Goal: Task Accomplishment & Management: Manage account settings

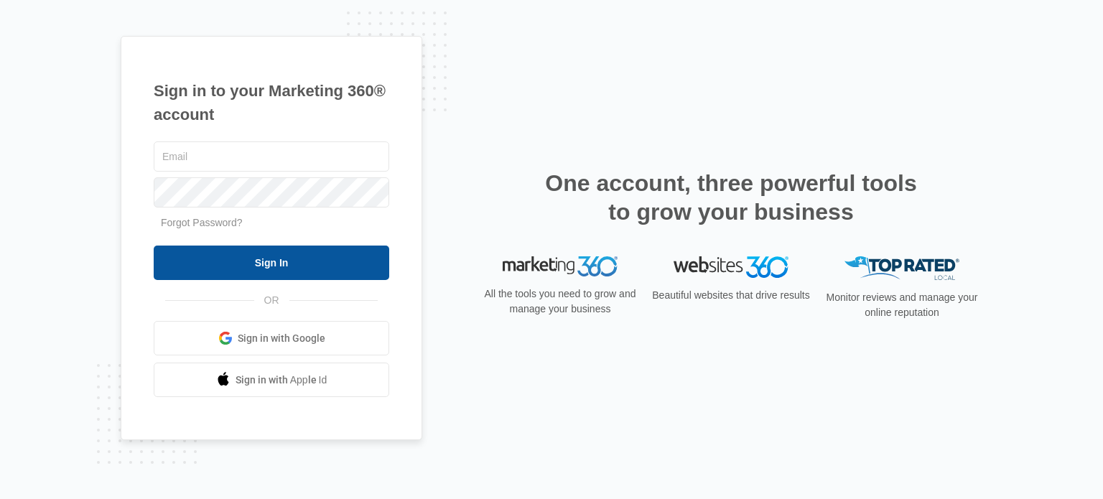
type input "[PERSON_NAME][EMAIL_ADDRESS][DOMAIN_NAME]"
click at [256, 262] on input "Sign In" at bounding box center [272, 263] width 236 height 34
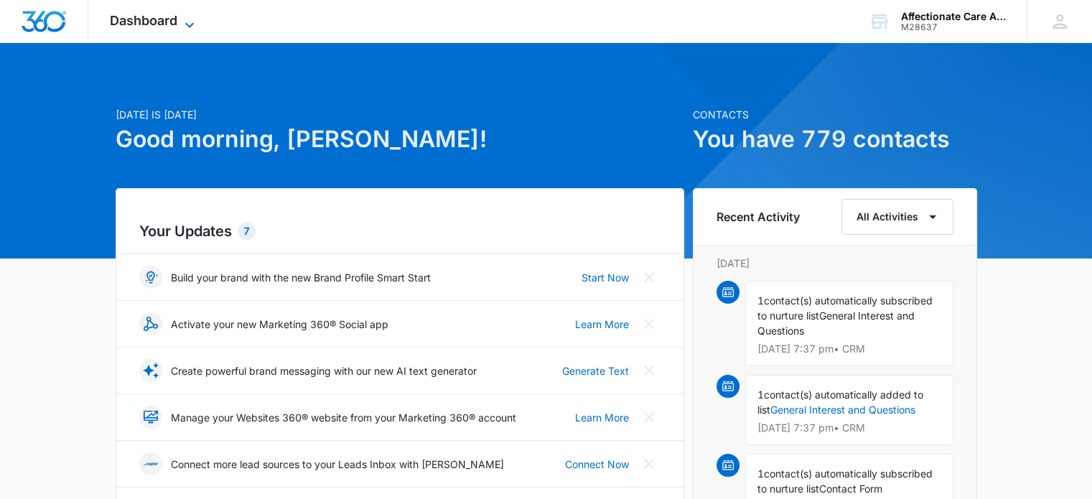
click at [170, 13] on span "Dashboard" at bounding box center [144, 20] width 68 height 15
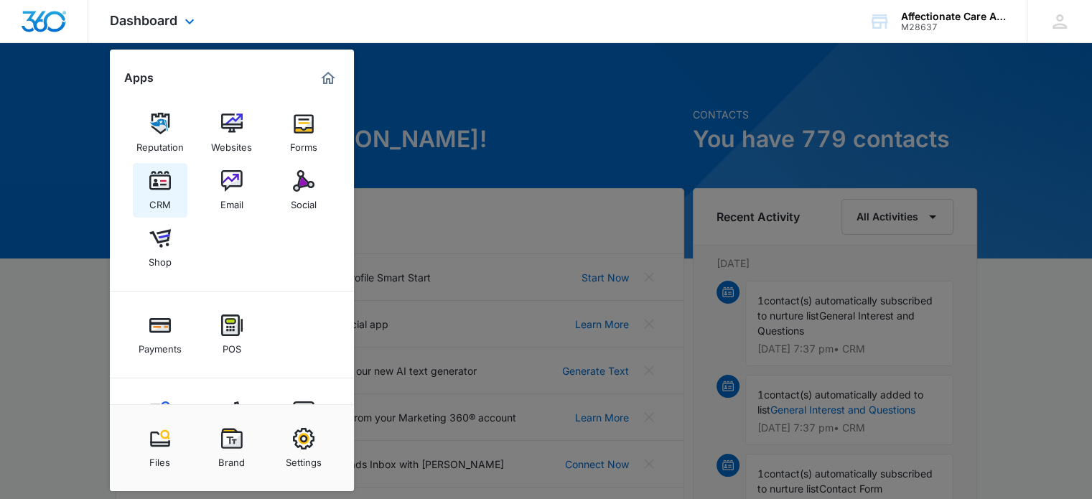
scroll to position [60, 0]
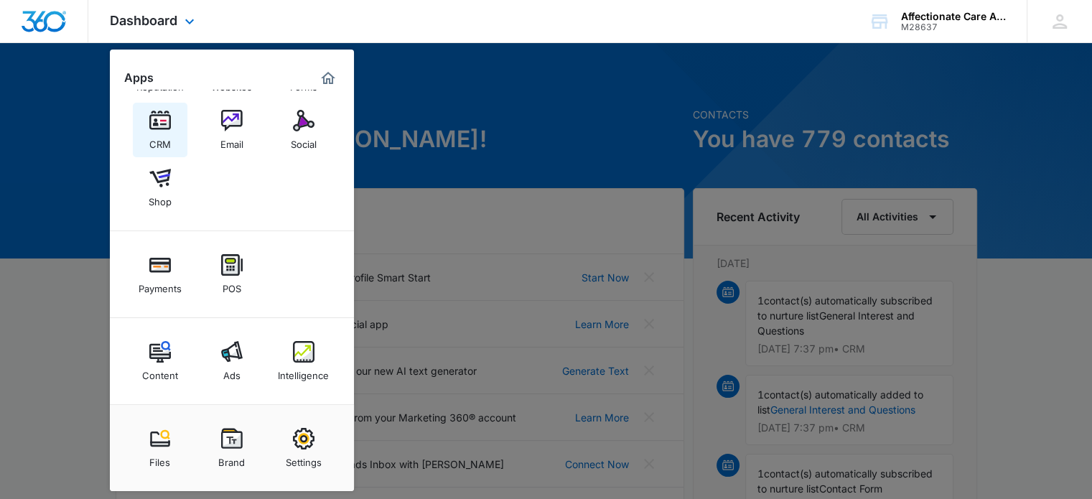
click at [164, 157] on link "CRM" at bounding box center [160, 130] width 55 height 55
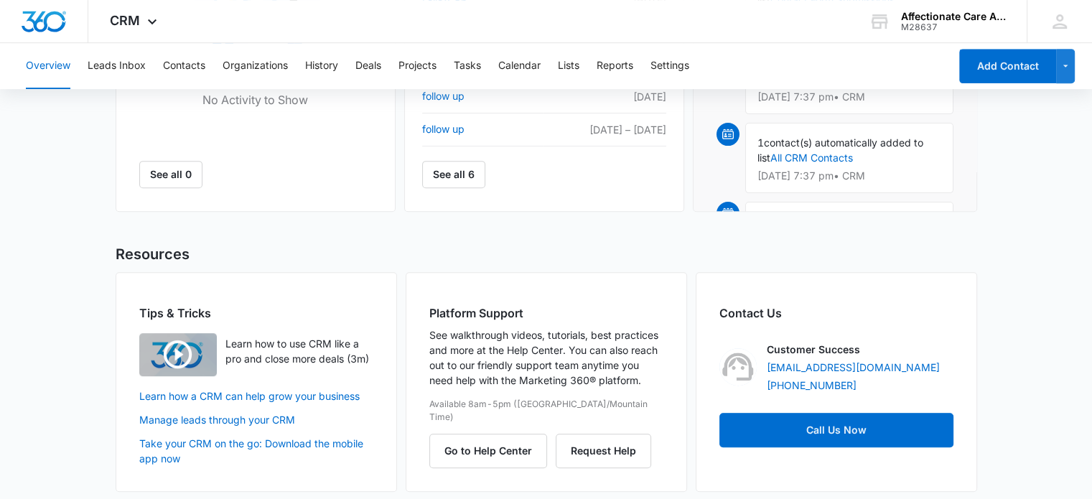
scroll to position [669, 0]
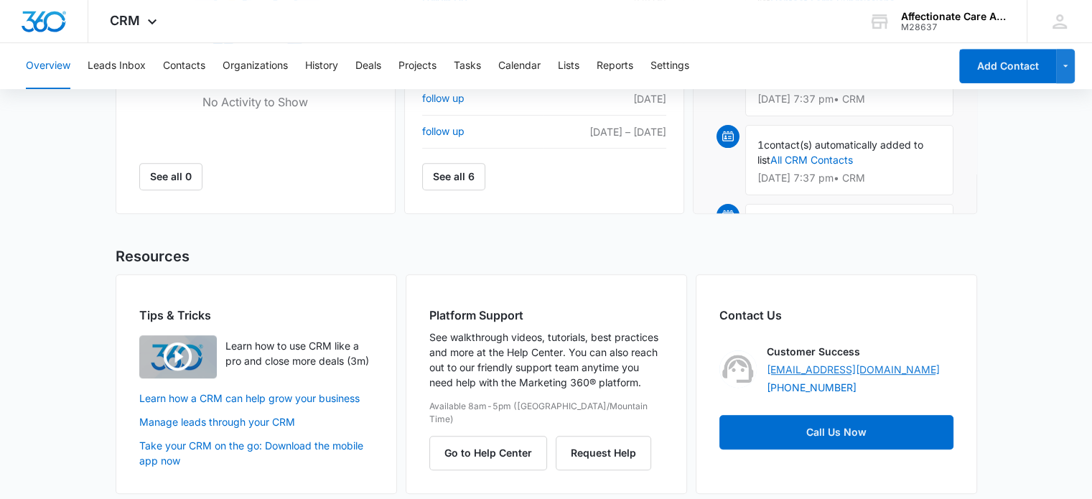
click at [850, 370] on link "support@marketing360.com" at bounding box center [853, 369] width 173 height 15
click at [264, 76] on button "Organizations" at bounding box center [255, 66] width 65 height 46
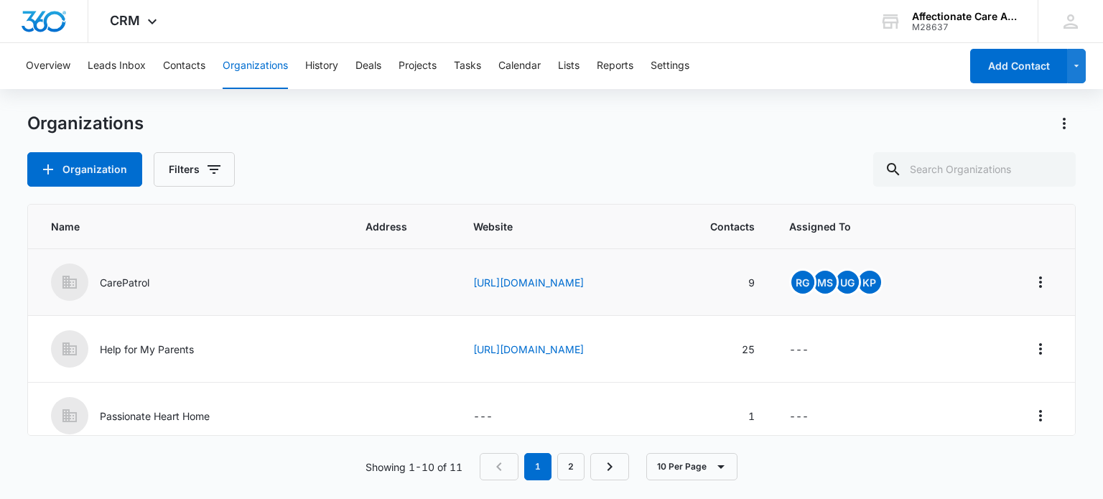
click at [134, 282] on p "CarePatrol" at bounding box center [125, 282] width 50 height 15
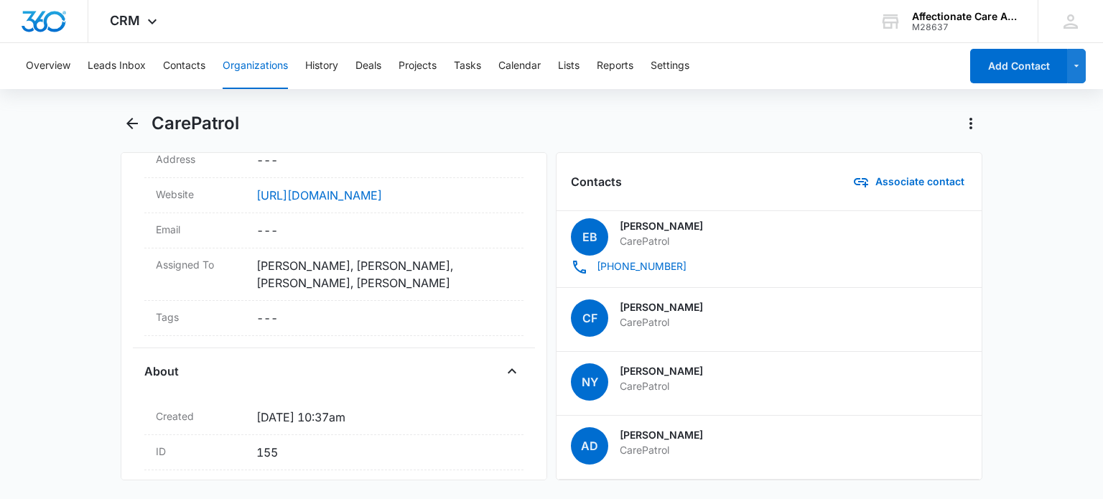
scroll to position [399, 0]
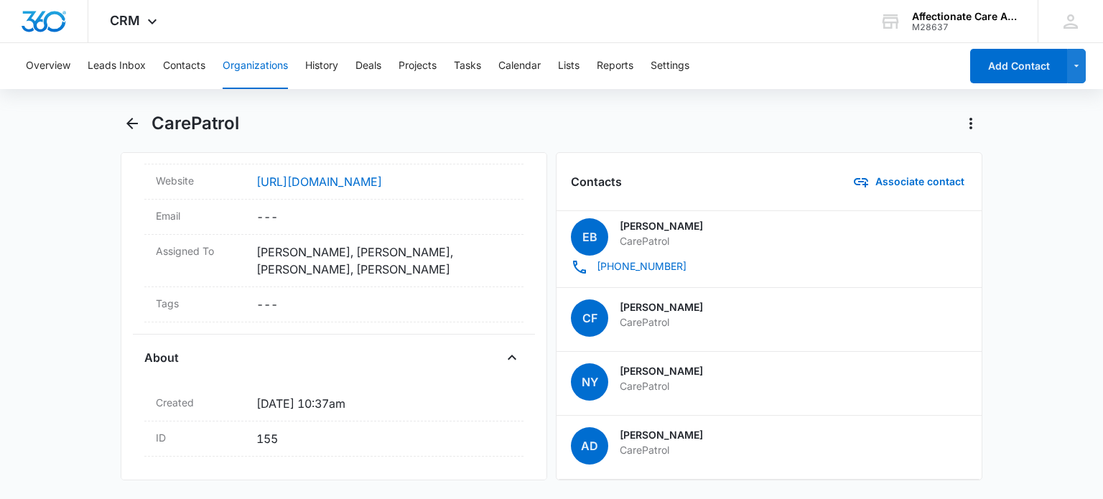
click at [1009, 322] on main "CarePatrol Remove C CarePatrol https://www.carepatrol.com/ Details Name Cancel …" at bounding box center [551, 305] width 1103 height 386
click at [973, 126] on icon "Actions" at bounding box center [970, 123] width 17 height 17
click at [1035, 124] on main "CarePatrol Delete Remove C CarePatrol https://www.carepatrol.com/ Details Name …" at bounding box center [551, 305] width 1103 height 386
click at [1077, 77] on button "button" at bounding box center [1076, 66] width 19 height 34
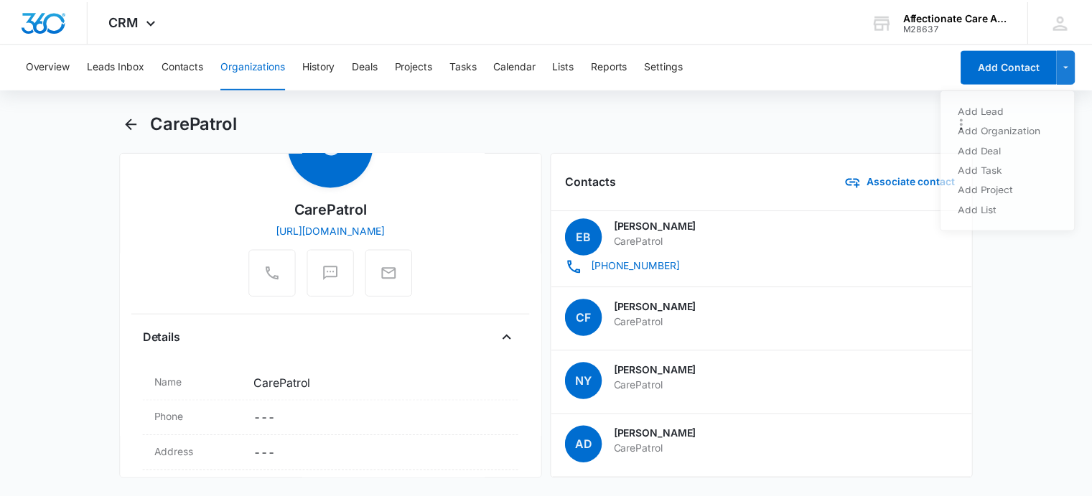
scroll to position [0, 0]
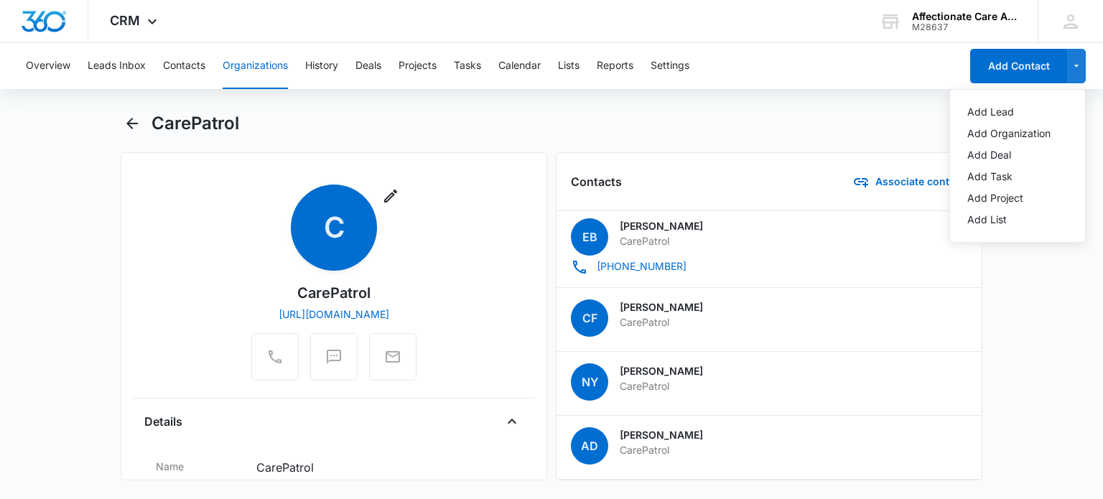
click at [627, 109] on div "Overview Leads Inbox Contacts Organizations History Deals Projects Tasks Calend…" at bounding box center [551, 270] width 1103 height 455
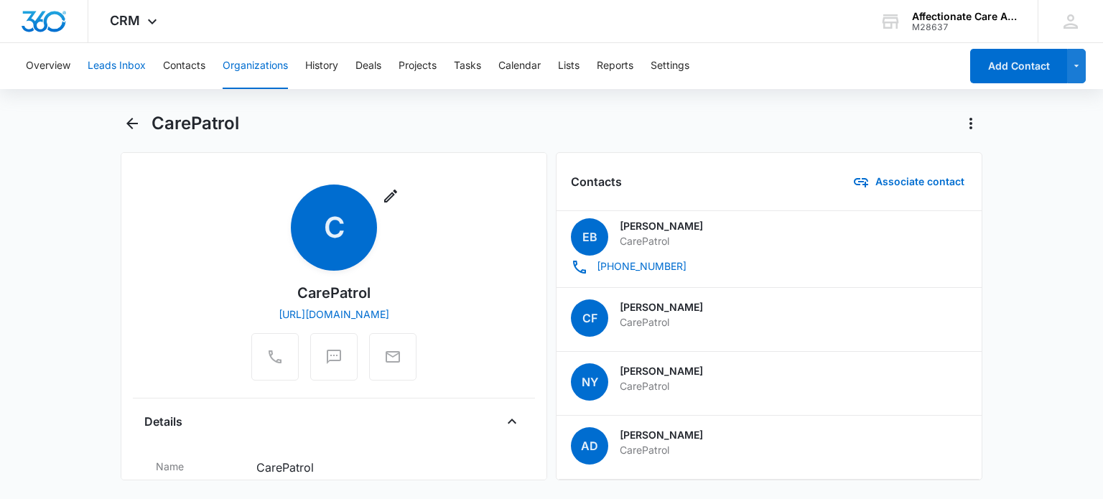
click at [118, 62] on button "Leads Inbox" at bounding box center [117, 66] width 58 height 46
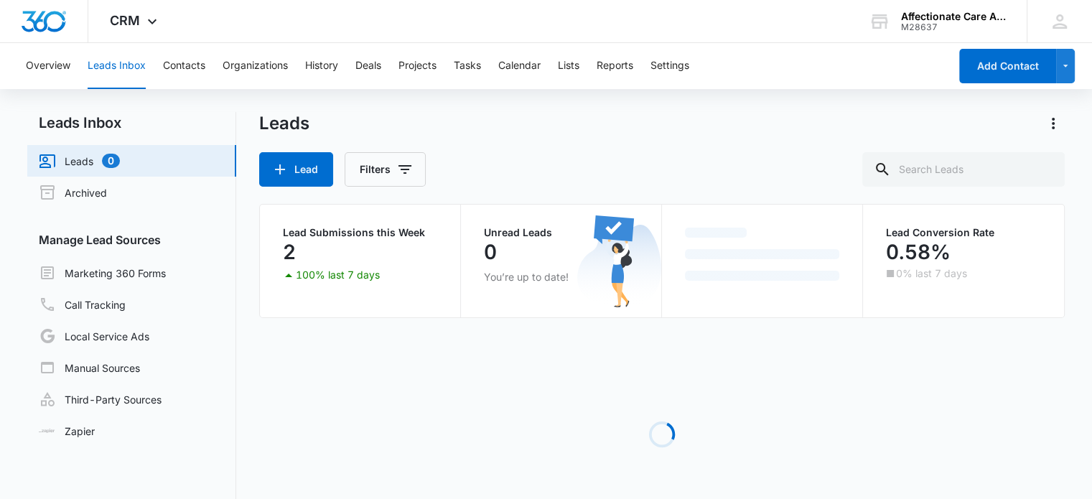
click at [118, 62] on button "Leads Inbox" at bounding box center [117, 66] width 58 height 46
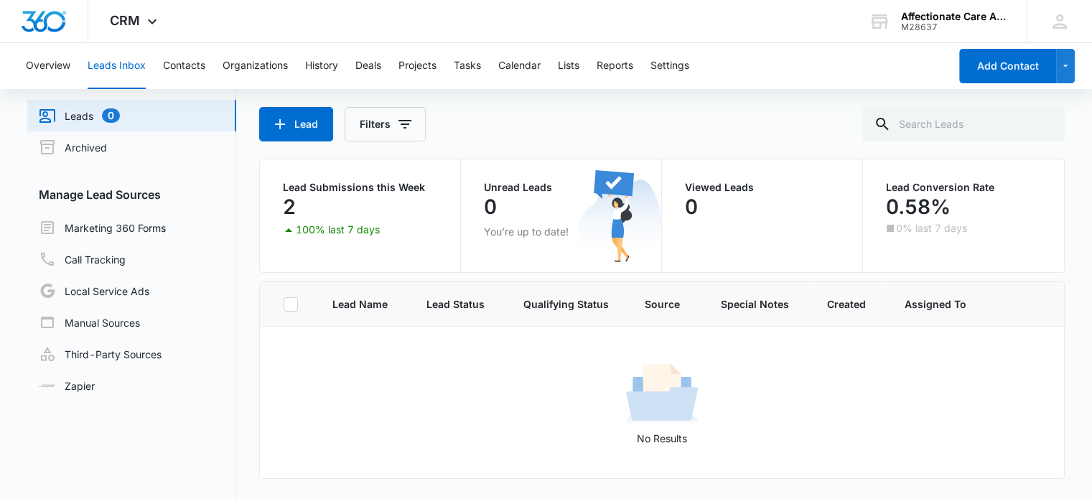
scroll to position [45, 0]
click at [367, 190] on p "Lead Submissions this Week" at bounding box center [360, 188] width 154 height 10
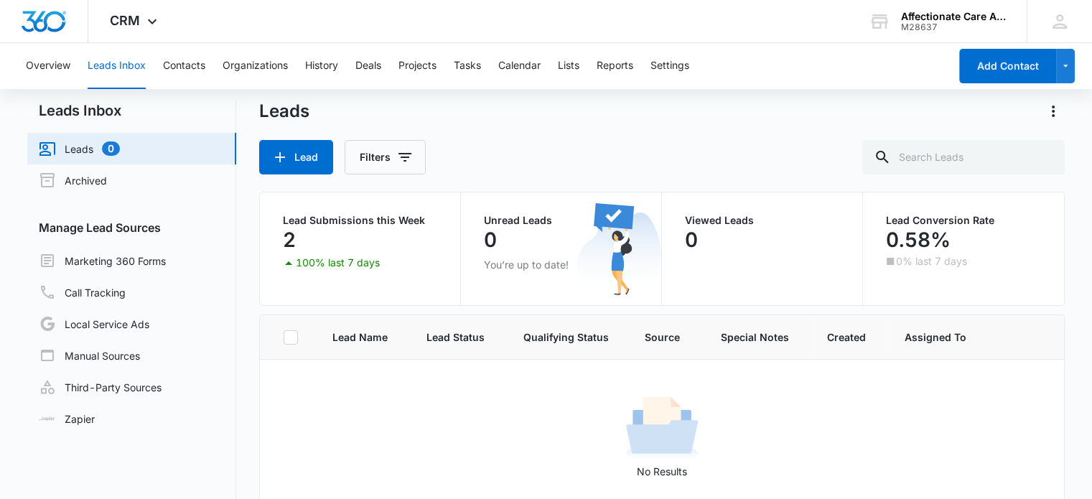
scroll to position [11, 0]
click at [185, 68] on button "Contacts" at bounding box center [184, 66] width 42 height 46
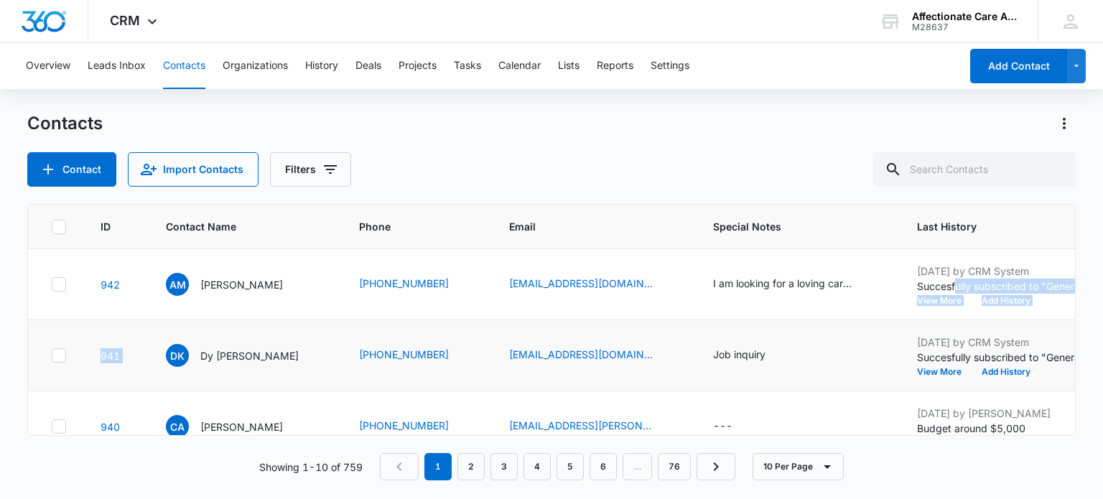
drag, startPoint x: 908, startPoint y: 284, endPoint x: 154, endPoint y: 330, distance: 754.7
click at [144, 258] on td "942" at bounding box center [115, 284] width 65 height 71
click at [288, 315] on td "AM Angie Montier" at bounding box center [245, 284] width 193 height 71
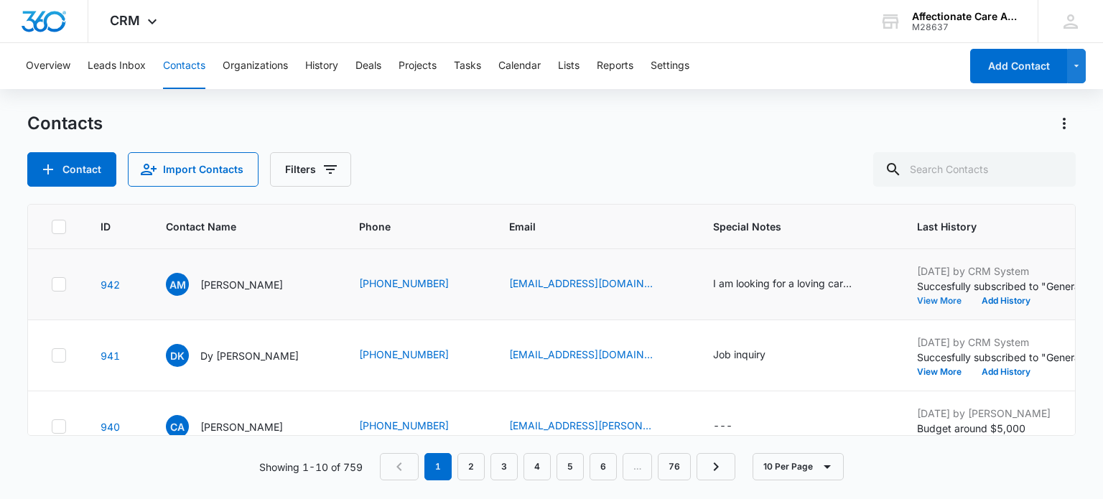
click at [917, 299] on button "View More" at bounding box center [944, 301] width 55 height 9
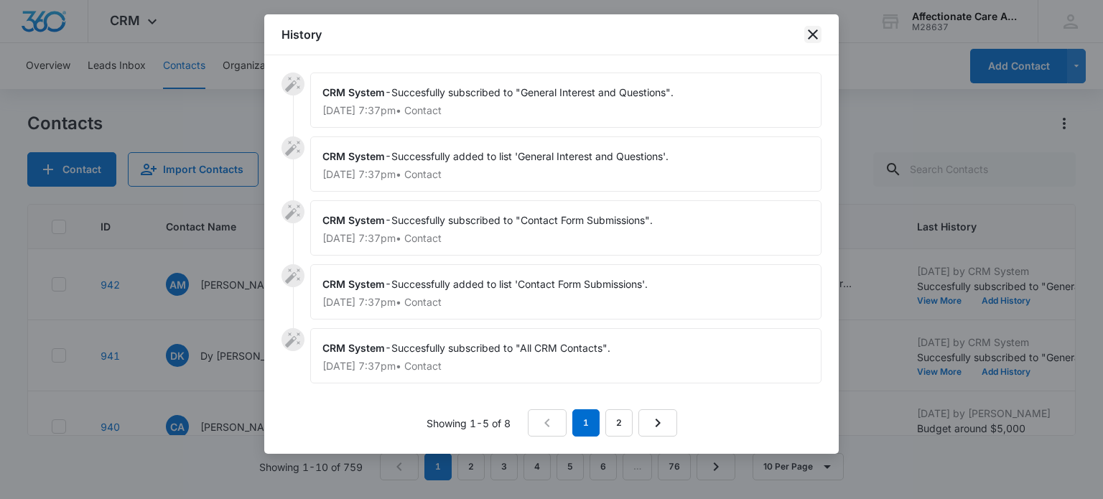
click at [807, 26] on icon "close" at bounding box center [812, 34] width 17 height 17
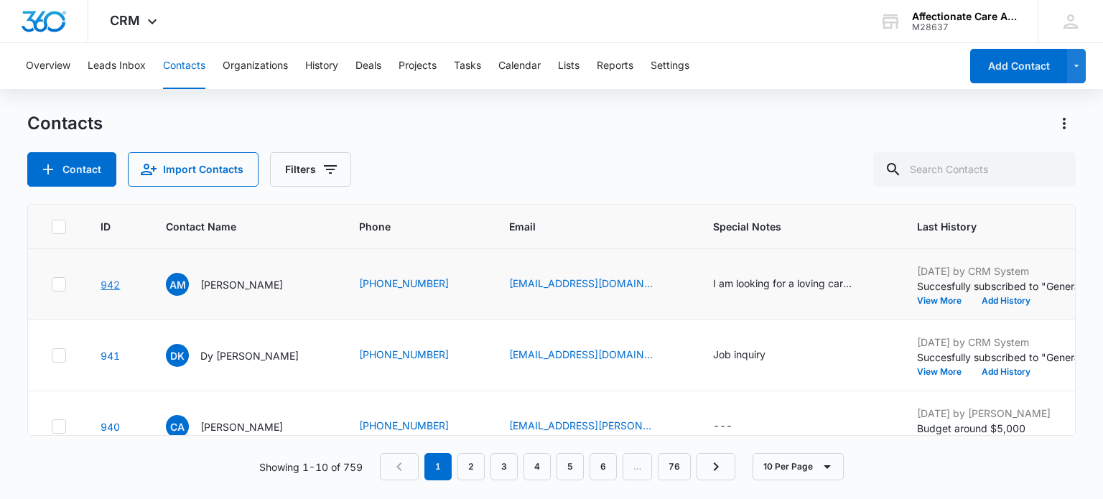
click at [118, 283] on link "942" at bounding box center [110, 285] width 19 height 12
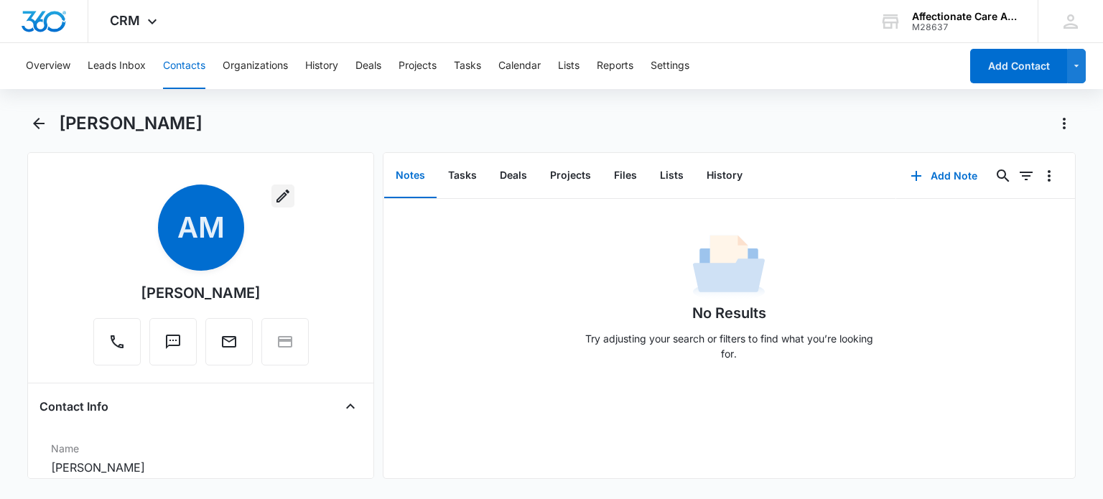
click at [276, 194] on icon "button" at bounding box center [282, 195] width 17 height 17
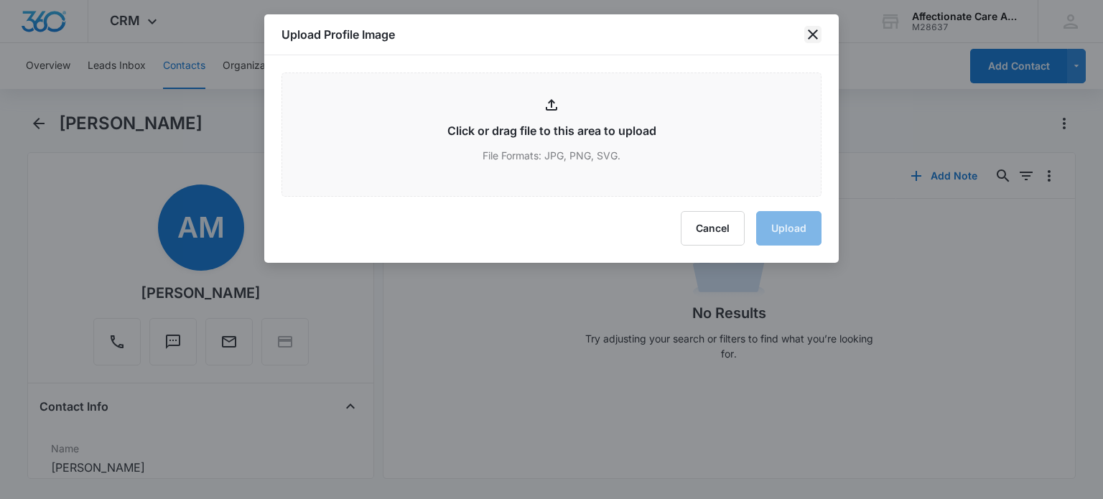
click at [810, 28] on icon "close" at bounding box center [812, 34] width 17 height 17
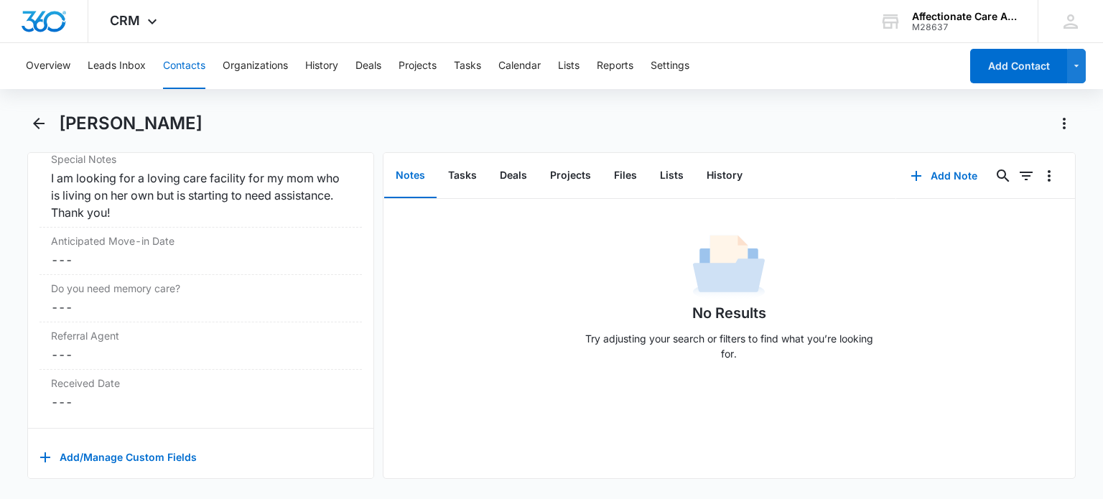
scroll to position [1272, 0]
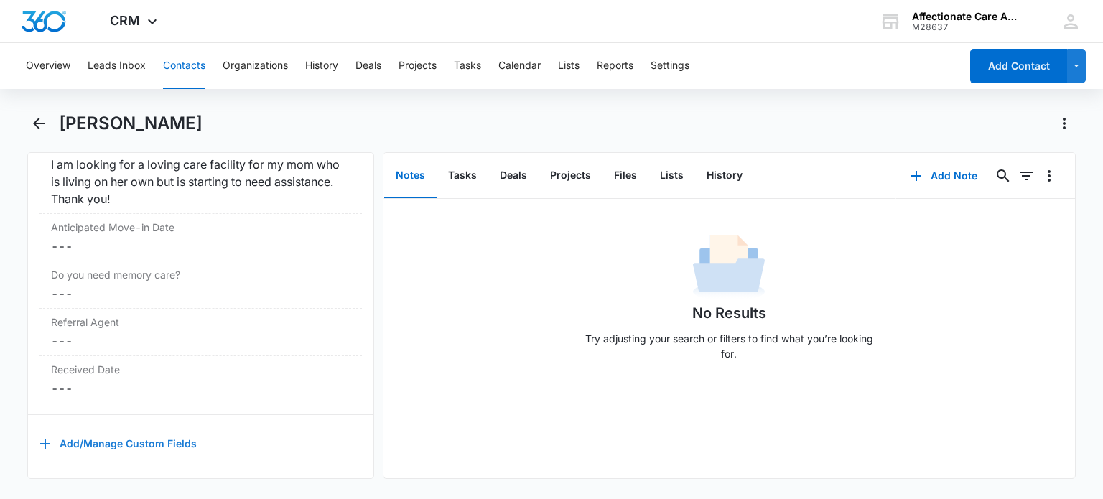
click at [78, 429] on button "Add/Manage Custom Fields" at bounding box center [117, 444] width 157 height 34
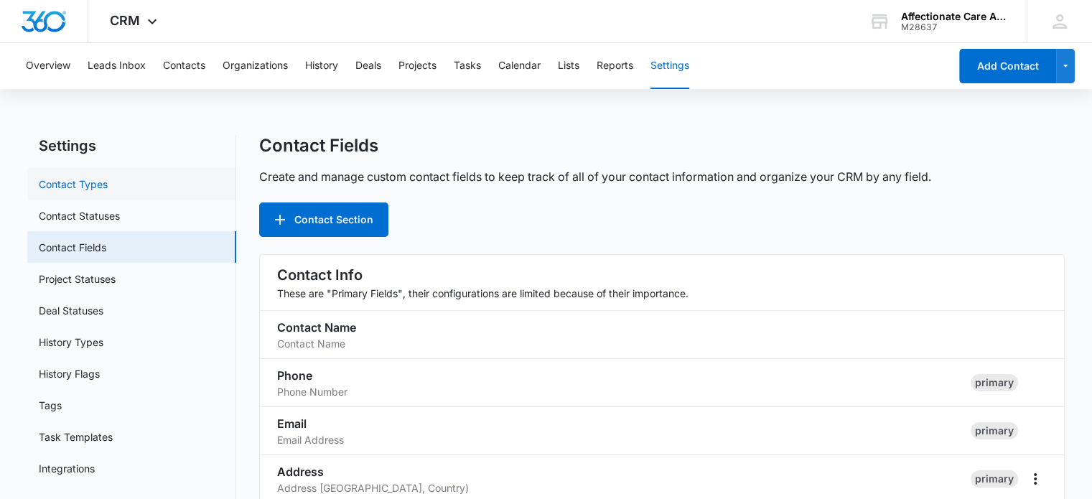
click at [93, 180] on link "Contact Types" at bounding box center [73, 184] width 69 height 15
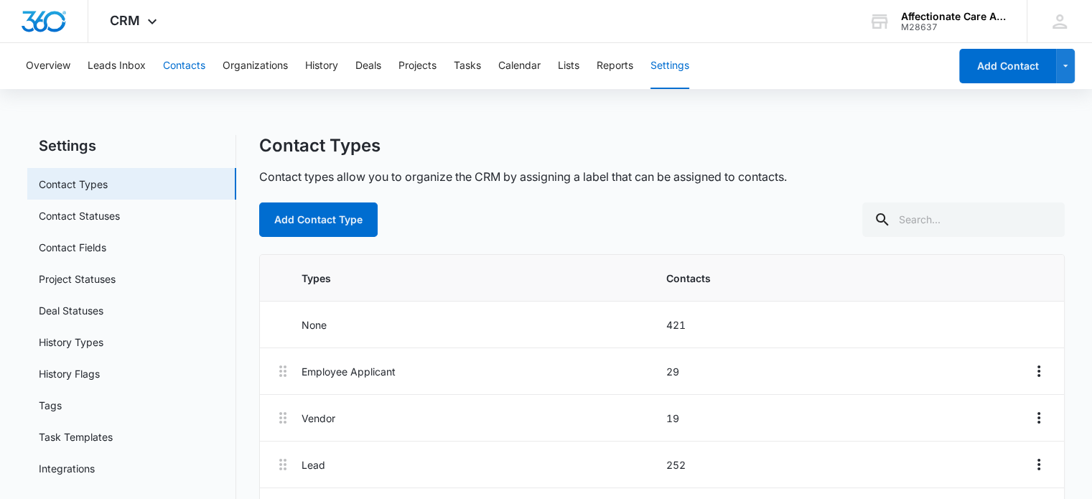
click at [175, 66] on button "Contacts" at bounding box center [184, 66] width 42 height 46
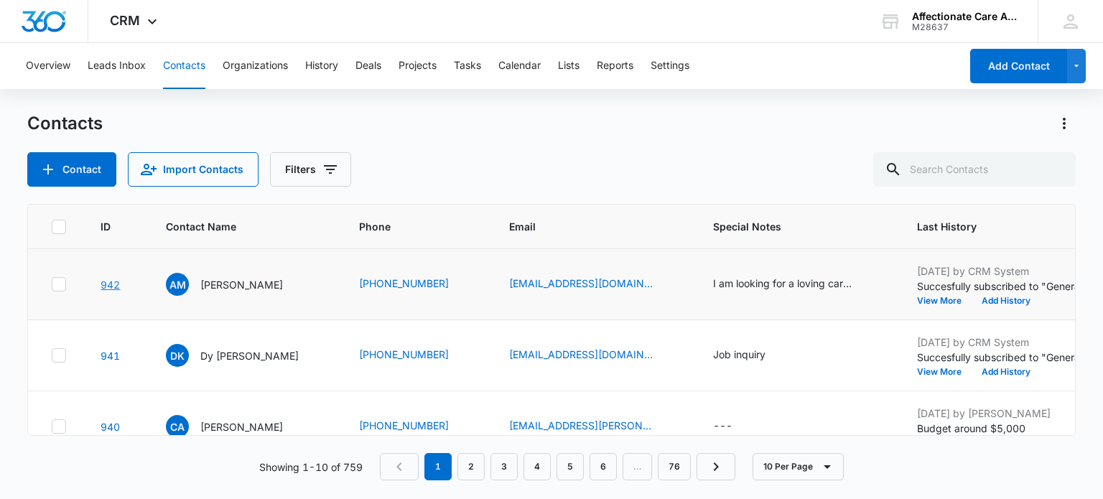
click at [112, 281] on link "942" at bounding box center [110, 285] width 19 height 12
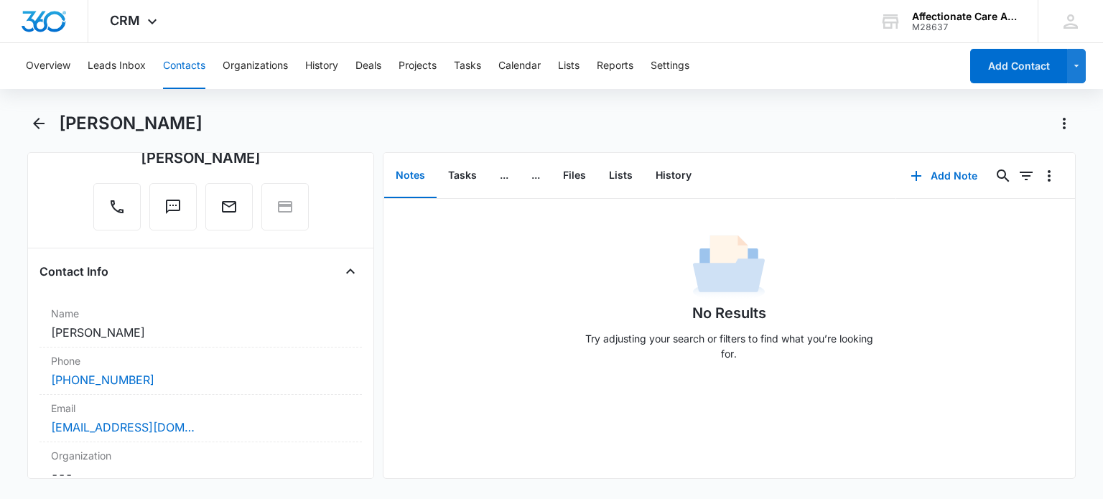
scroll to position [108, 0]
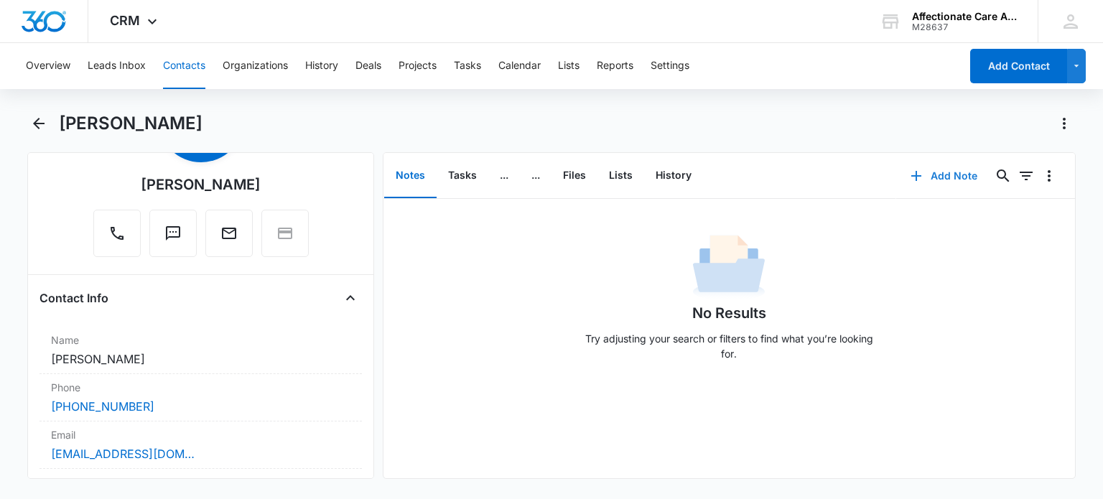
click at [920, 182] on button "Add Note" at bounding box center [944, 176] width 96 height 34
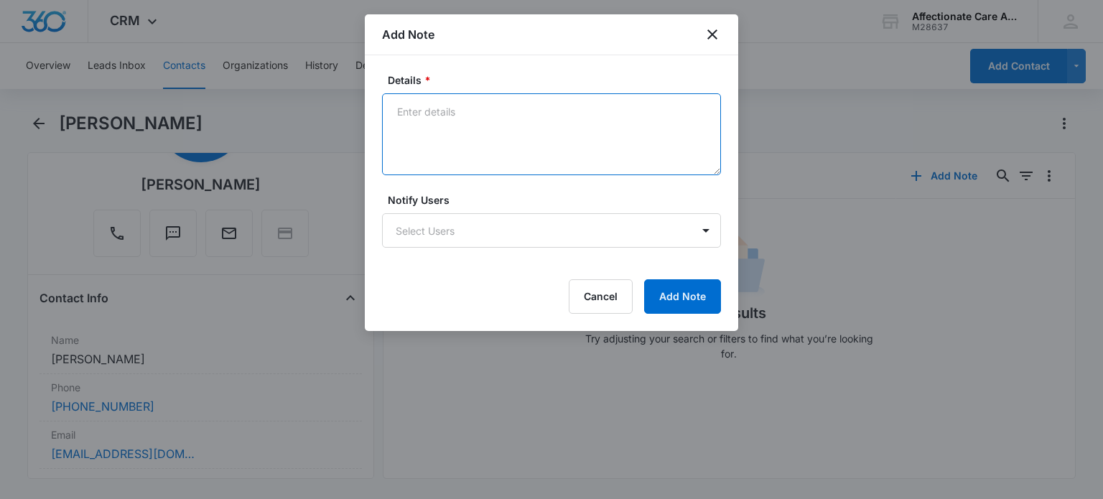
click at [488, 159] on textarea "Details *" at bounding box center [551, 134] width 339 height 82
type textarea "Called and left a voicemail"
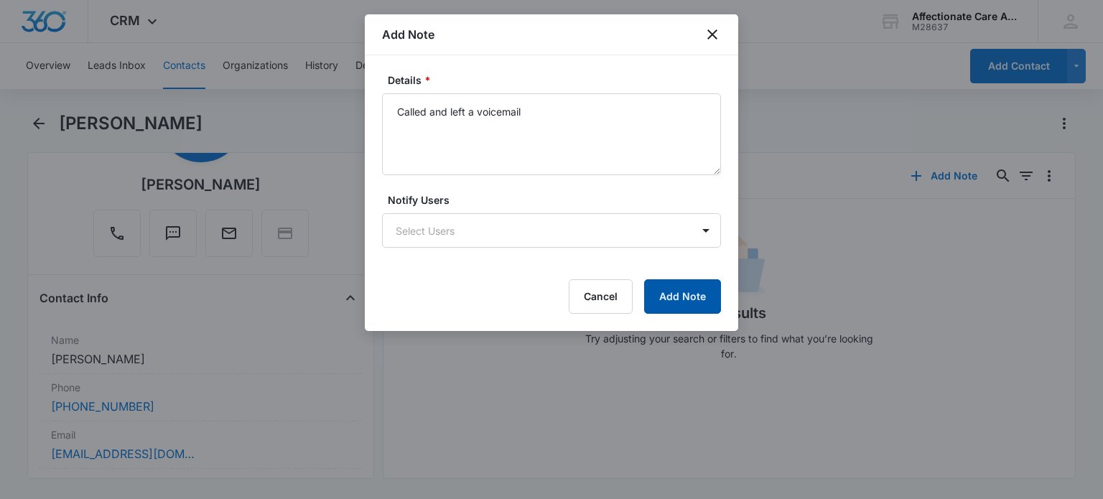
click at [695, 302] on button "Add Note" at bounding box center [682, 296] width 77 height 34
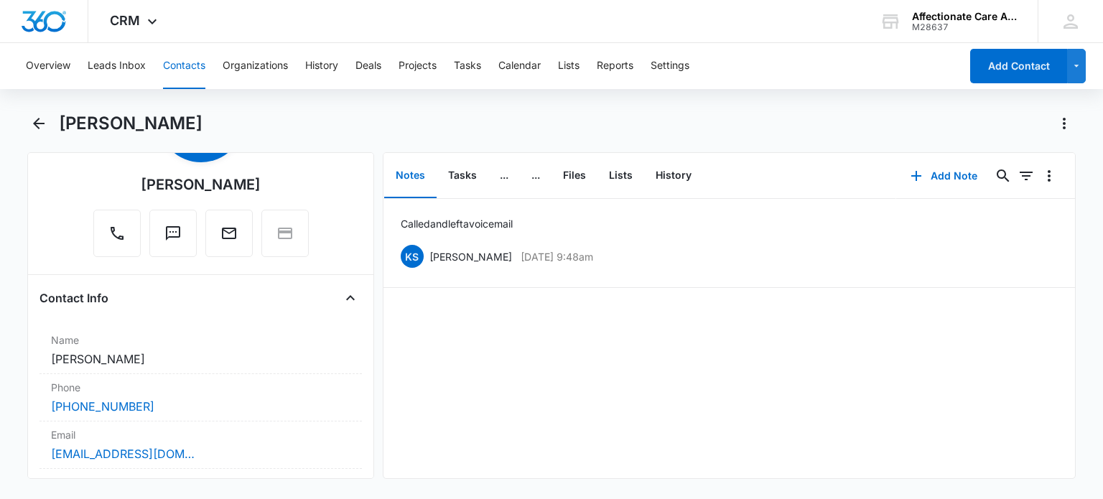
click at [407, 179] on button "Notes" at bounding box center [410, 176] width 52 height 45
click at [669, 180] on button "History" at bounding box center [673, 176] width 59 height 45
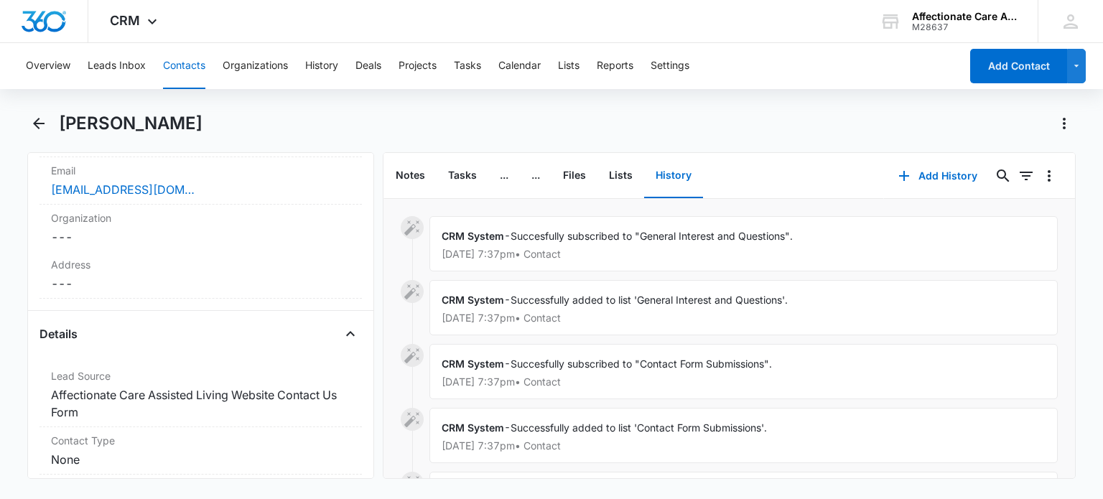
scroll to position [296, 0]
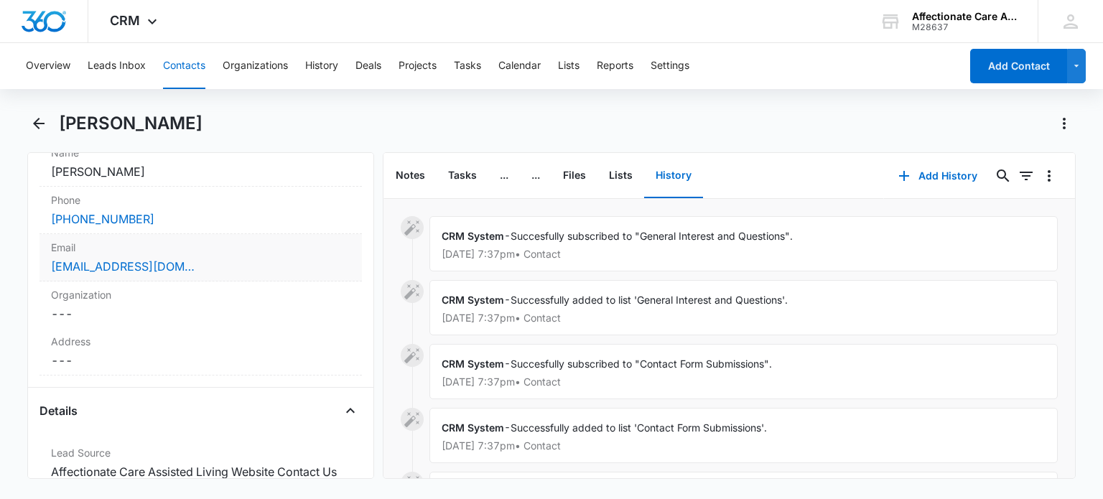
click at [233, 248] on label "Email" at bounding box center [200, 247] width 299 height 15
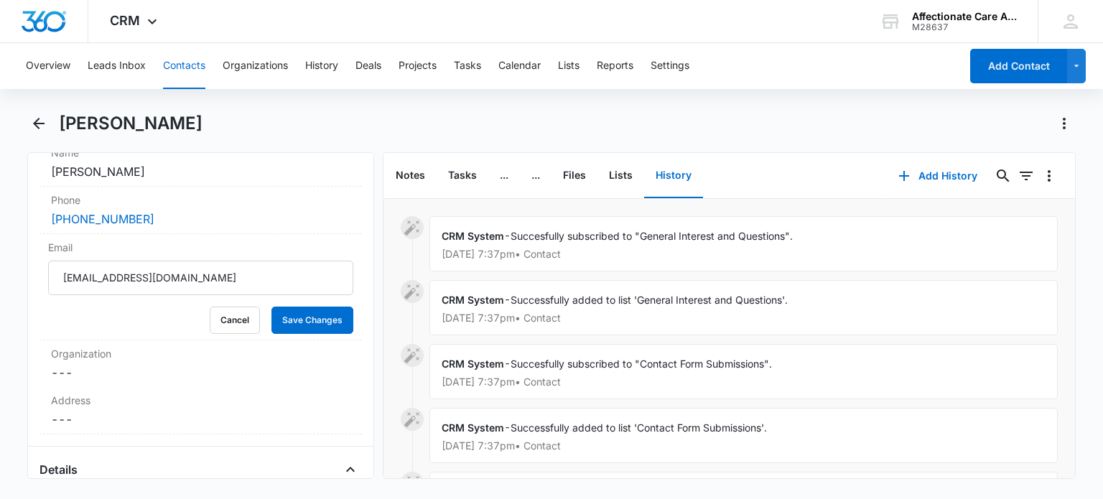
click at [181, 70] on button "Contacts" at bounding box center [184, 66] width 42 height 46
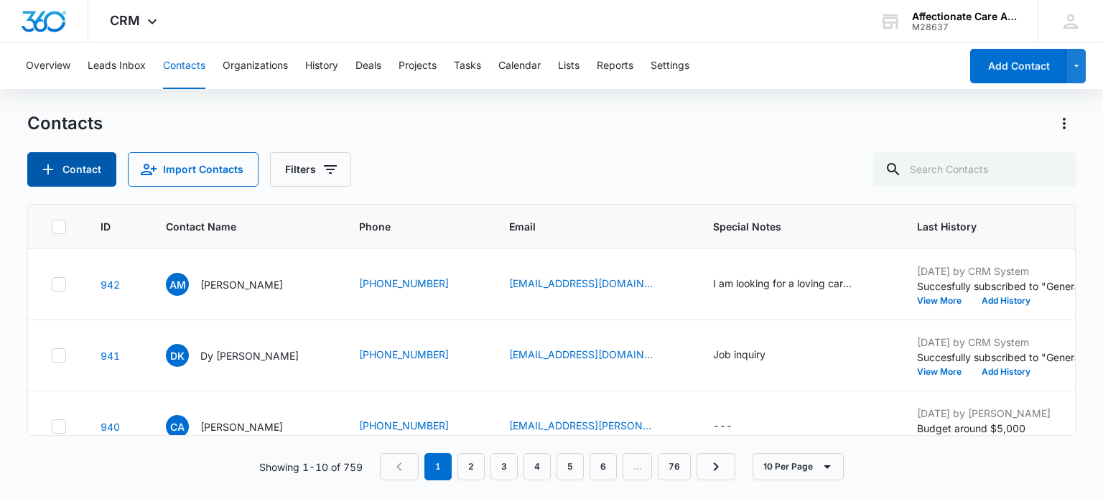
click at [108, 169] on button "Contact" at bounding box center [71, 169] width 89 height 34
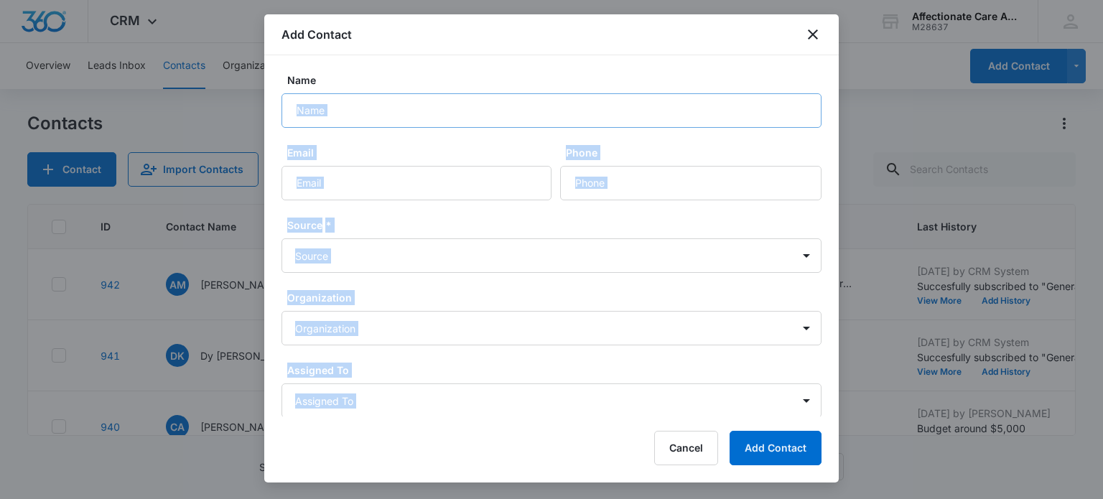
drag, startPoint x: 537, startPoint y: 172, endPoint x: 362, endPoint y: 120, distance: 182.9
click at [362, 120] on input "Name" at bounding box center [551, 110] width 540 height 34
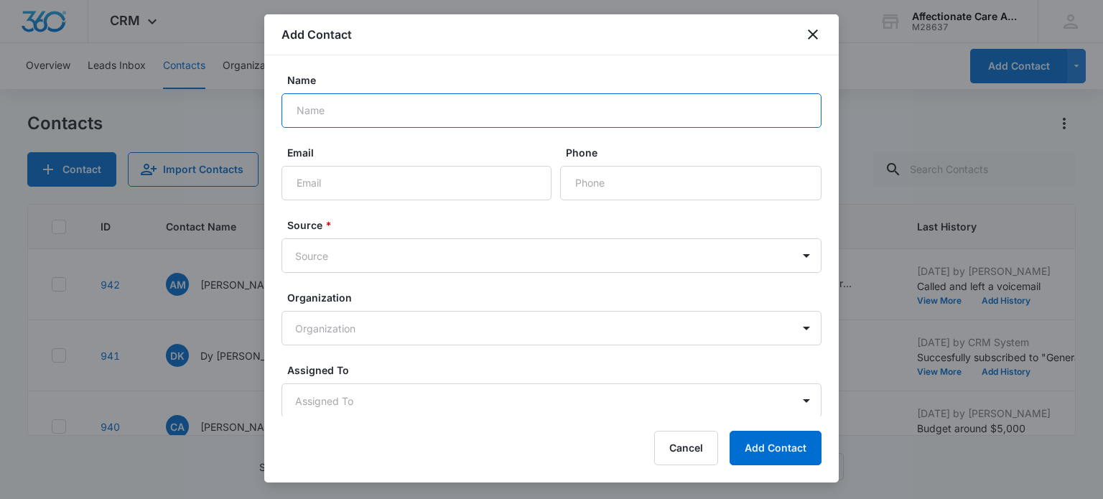
click at [460, 97] on input "Name" at bounding box center [551, 110] width 540 height 34
click at [525, 90] on div "Name" at bounding box center [551, 100] width 540 height 55
